Goal: Information Seeking & Learning: Learn about a topic

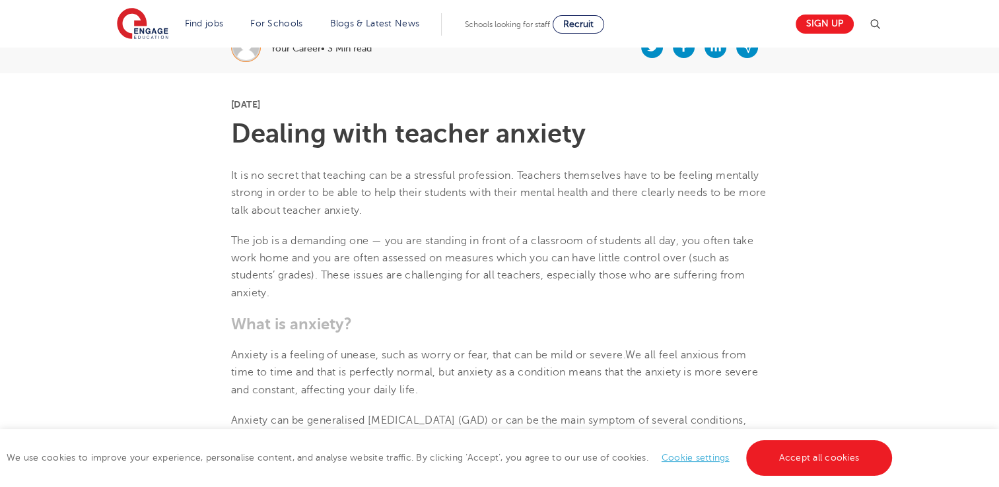
scroll to position [264, 0]
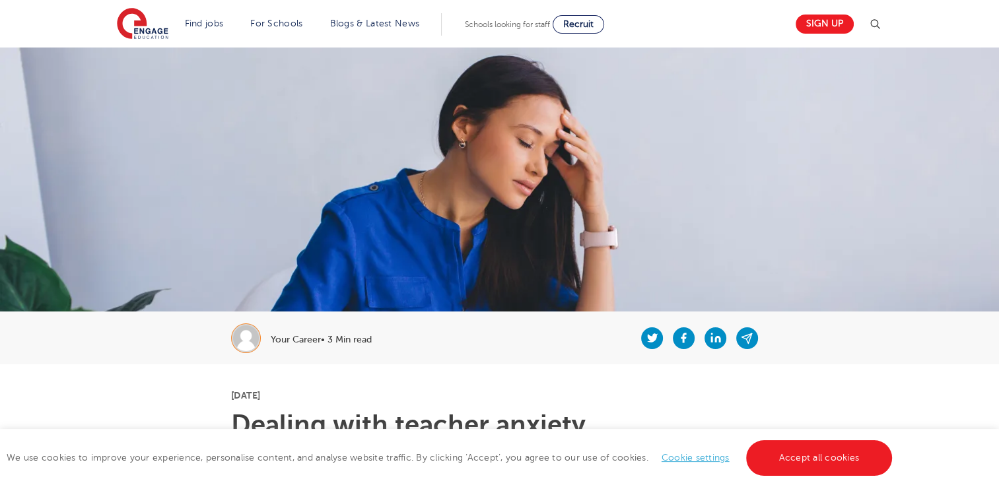
click at [838, 350] on div "Your Career• 3 Min read" at bounding box center [499, 338] width 801 height 53
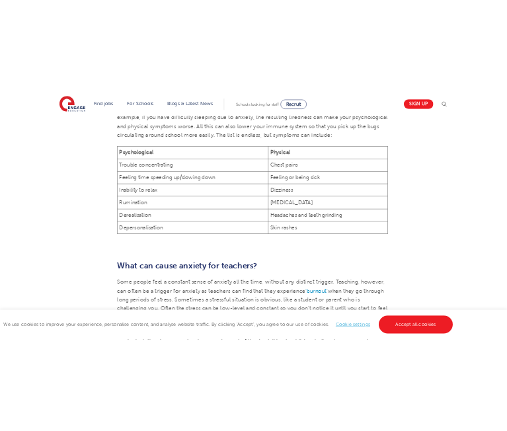
scroll to position [793, 0]
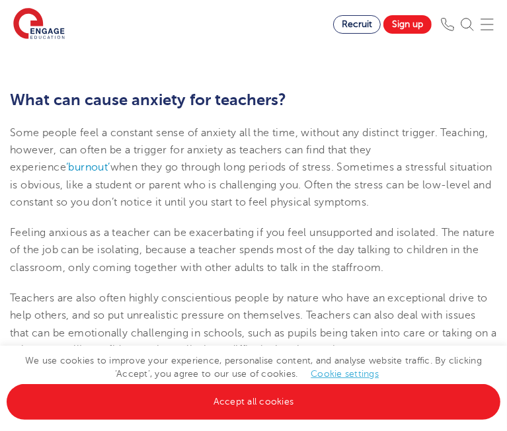
scroll to position [925, 0]
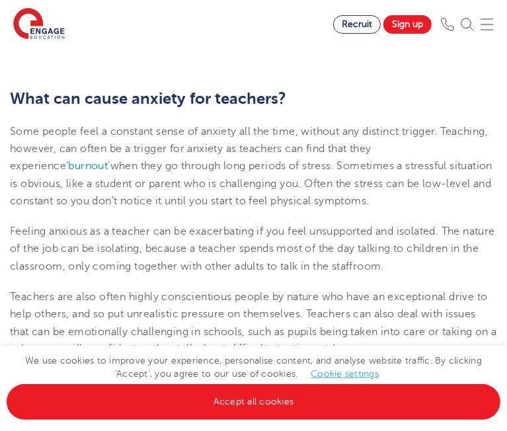
click at [449, 259] on p "Feeling anxious as a teacher can be exacerbating if you feel unsupported and is…" at bounding box center [253, 249] width 487 height 52
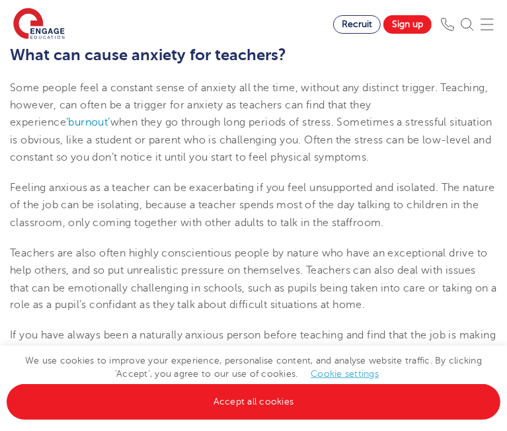
scroll to position [991, 0]
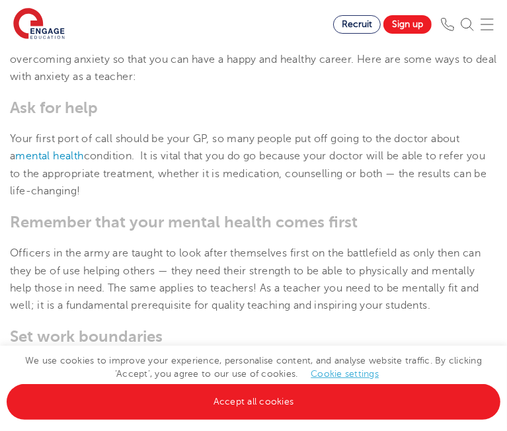
scroll to position [1321, 0]
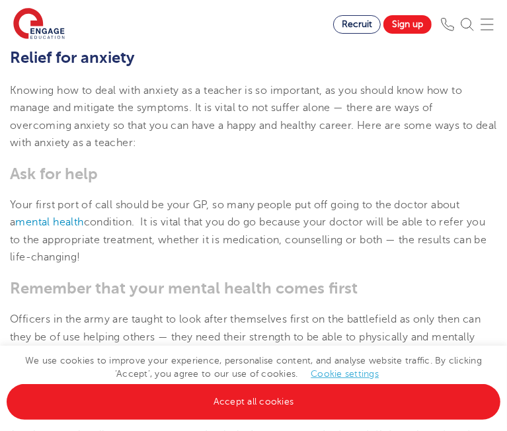
click at [336, 206] on span "Your first port of call should be your GP, so many people put off going to the …" at bounding box center [248, 231] width 476 height 64
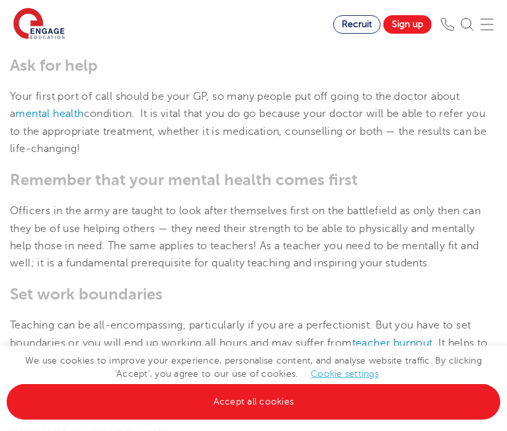
scroll to position [1453, 0]
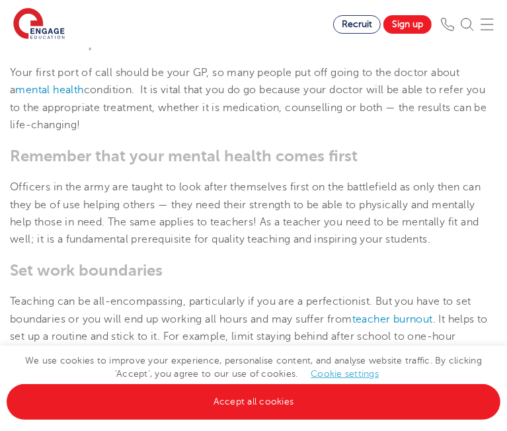
click at [302, 242] on span "Officers in the army are taught to look after themselves first on the battlefie…" at bounding box center [245, 213] width 470 height 64
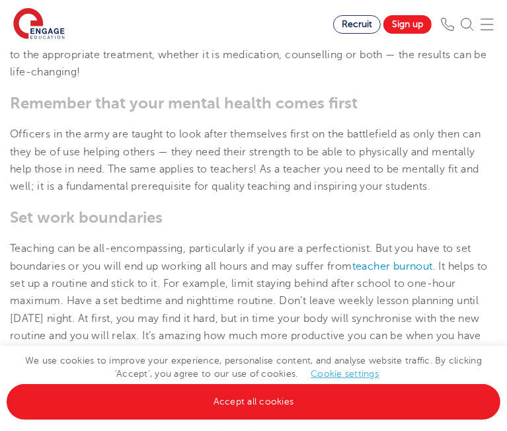
scroll to position [1519, 0]
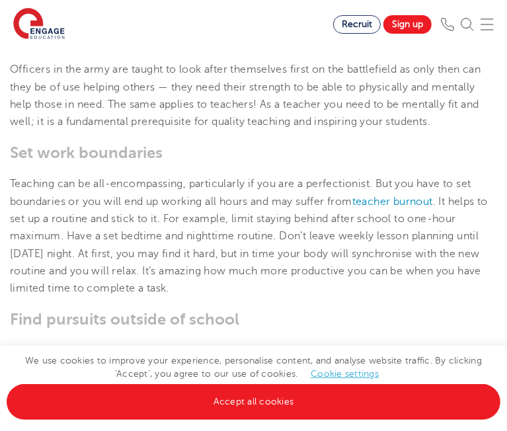
scroll to position [1585, 0]
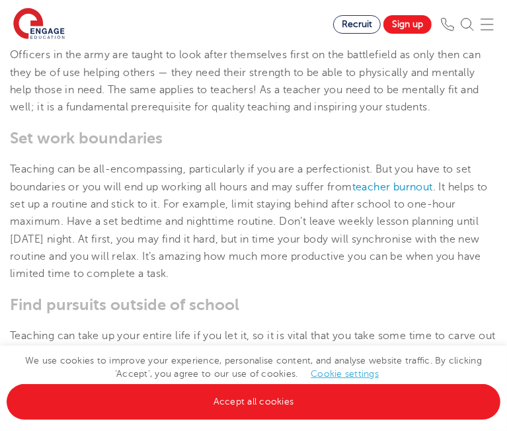
click at [402, 314] on h3 "Find pursuits outside of school" at bounding box center [253, 304] width 487 height 18
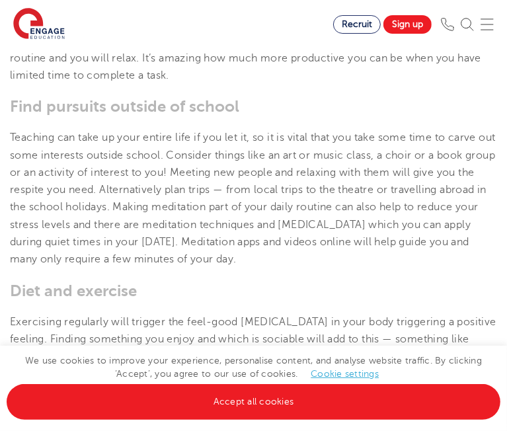
click at [275, 300] on h3 "Diet and exercise" at bounding box center [253, 290] width 487 height 18
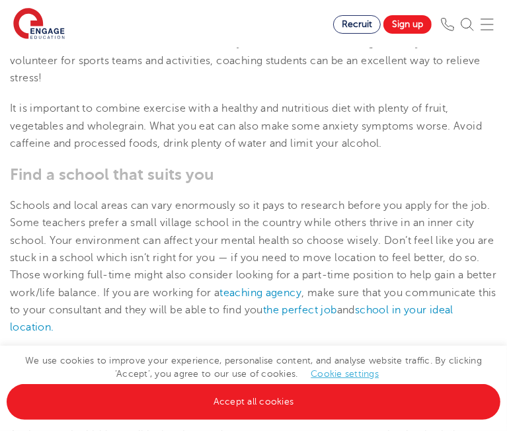
scroll to position [2311, 0]
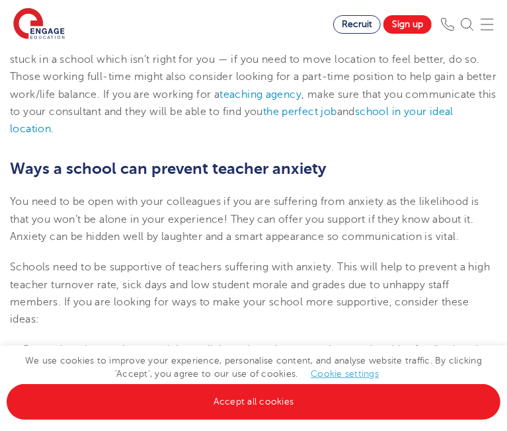
click at [258, 18] on section "Find jobs All vacancies We have one of the UK's largest database. and with hund…" at bounding box center [166, 24] width 333 height 48
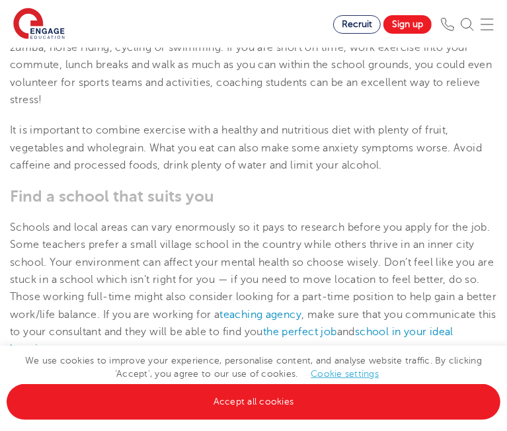
scroll to position [2113, 0]
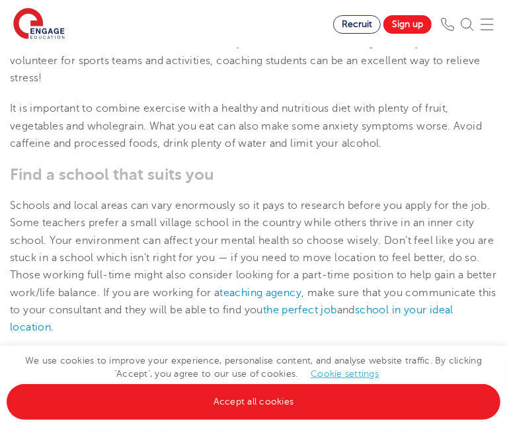
click at [249, 26] on section "Find jobs All vacancies We have one of the UK's largest database. and with hund…" at bounding box center [166, 24] width 333 height 48
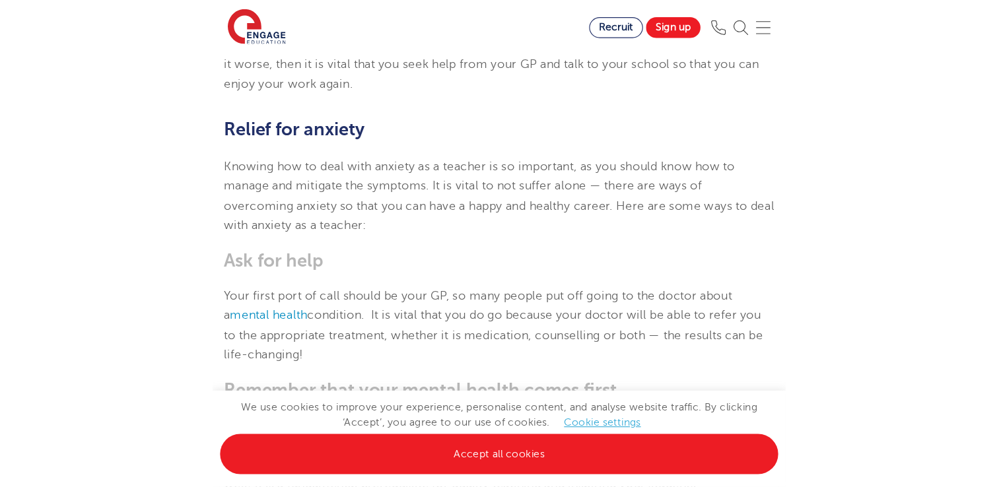
scroll to position [1255, 0]
